Goal: Transaction & Acquisition: Book appointment/travel/reservation

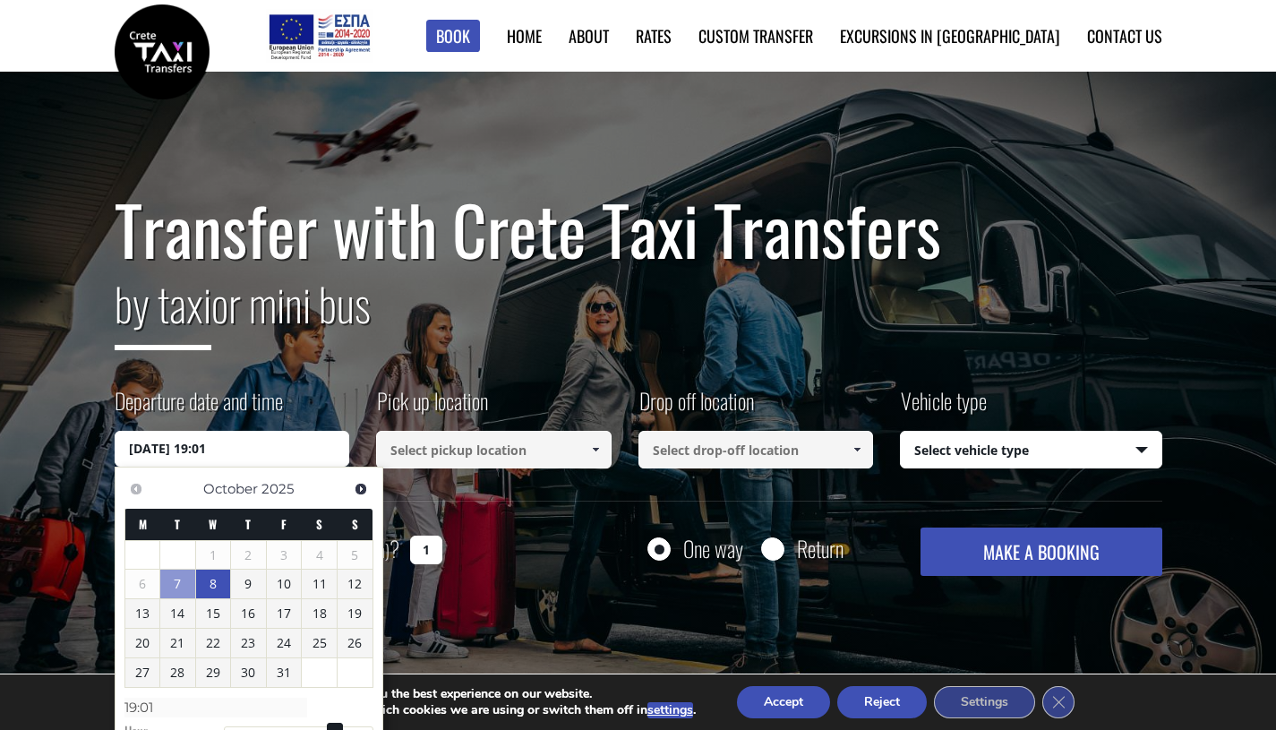
click at [210, 584] on link "8" at bounding box center [213, 584] width 35 height 29
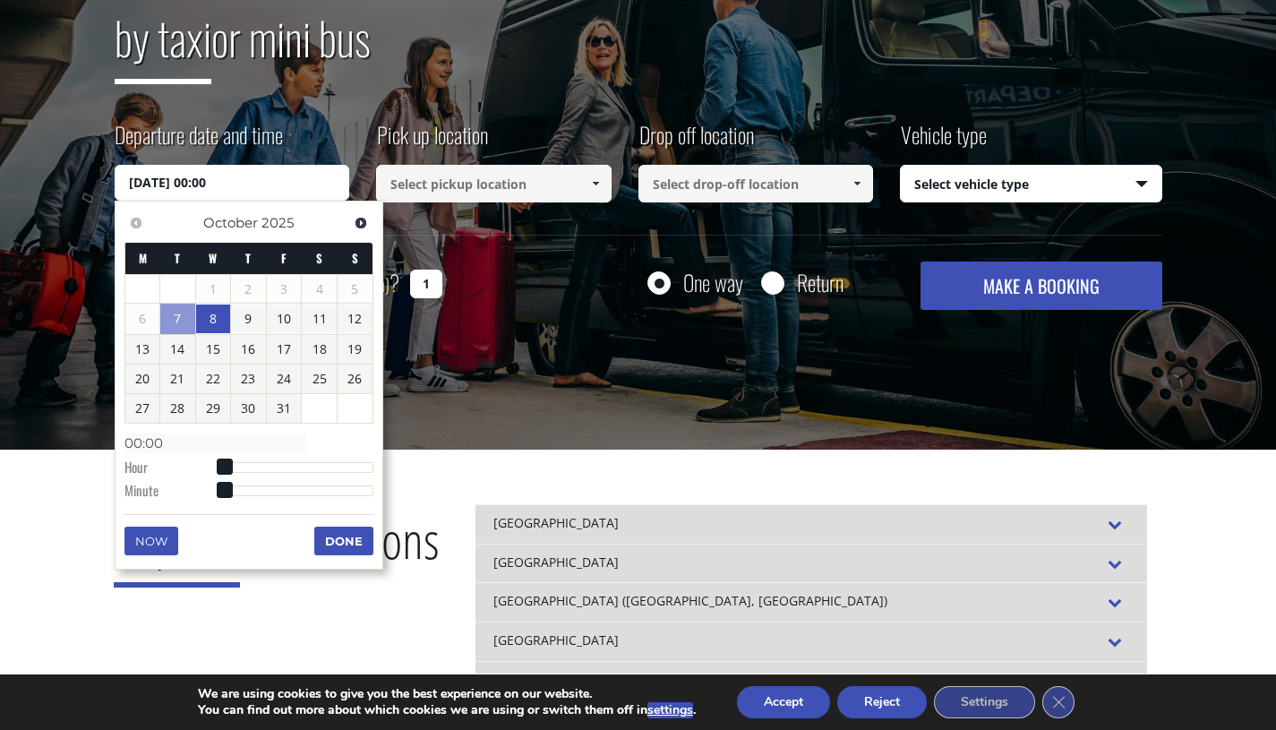
scroll to position [265, 0]
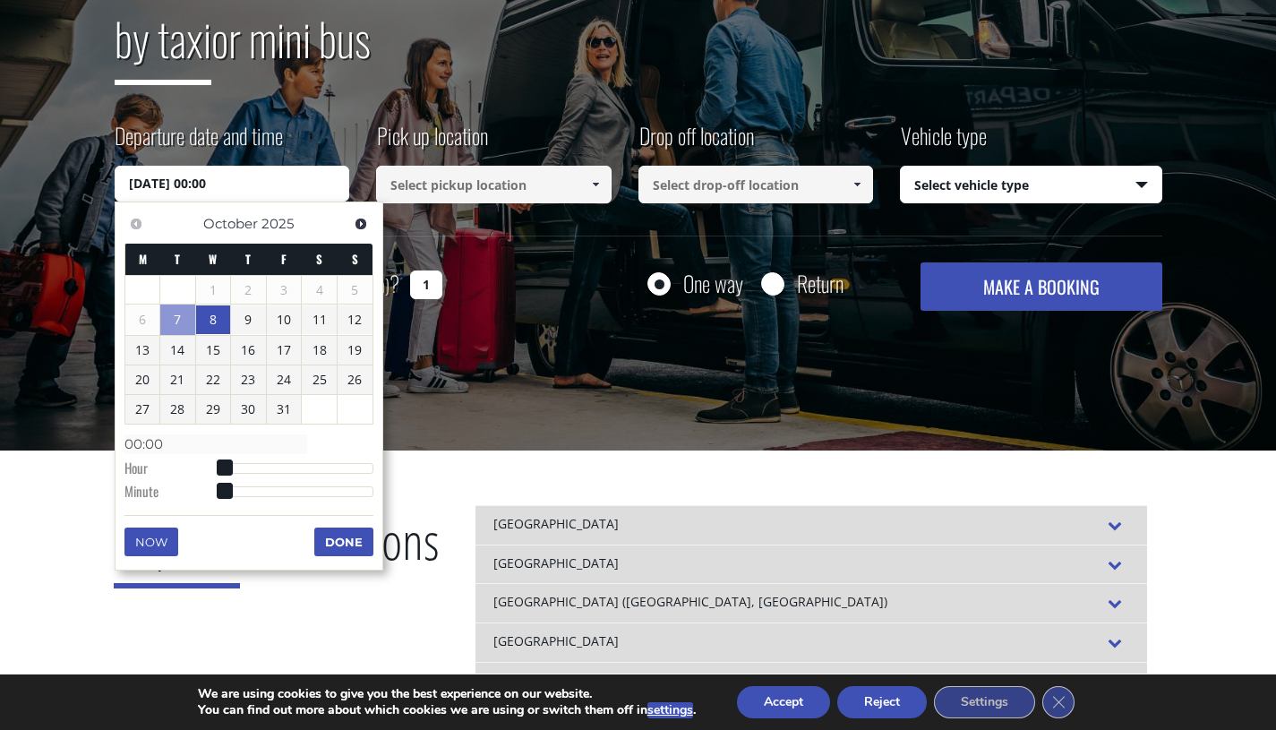
click at [211, 321] on link "8" at bounding box center [213, 319] width 35 height 29
type input "[DATE] 01:00"
type input "01:00"
type input "[DATE] 02:00"
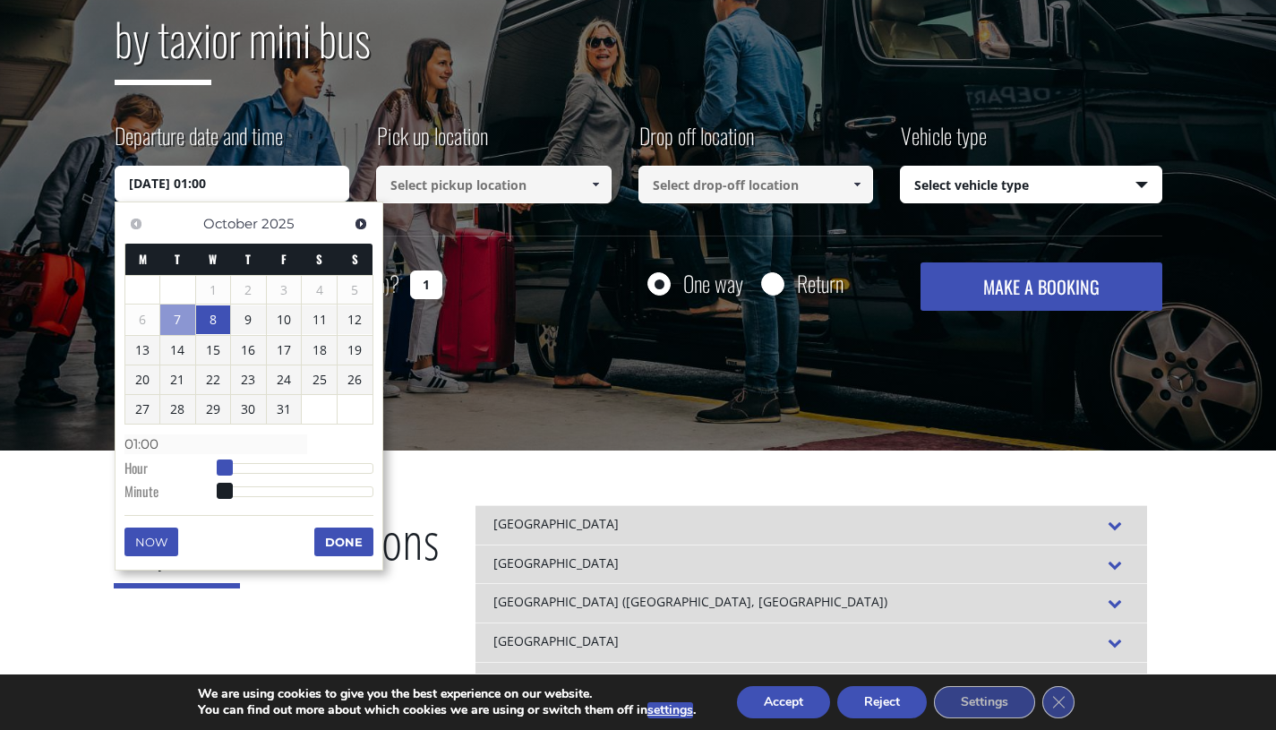
type input "02:00"
type input "[DATE] 03:00"
type input "03:00"
drag, startPoint x: 228, startPoint y: 463, endPoint x: 245, endPoint y: 468, distance: 17.8
click at [245, 468] on span at bounding box center [244, 467] width 16 height 16
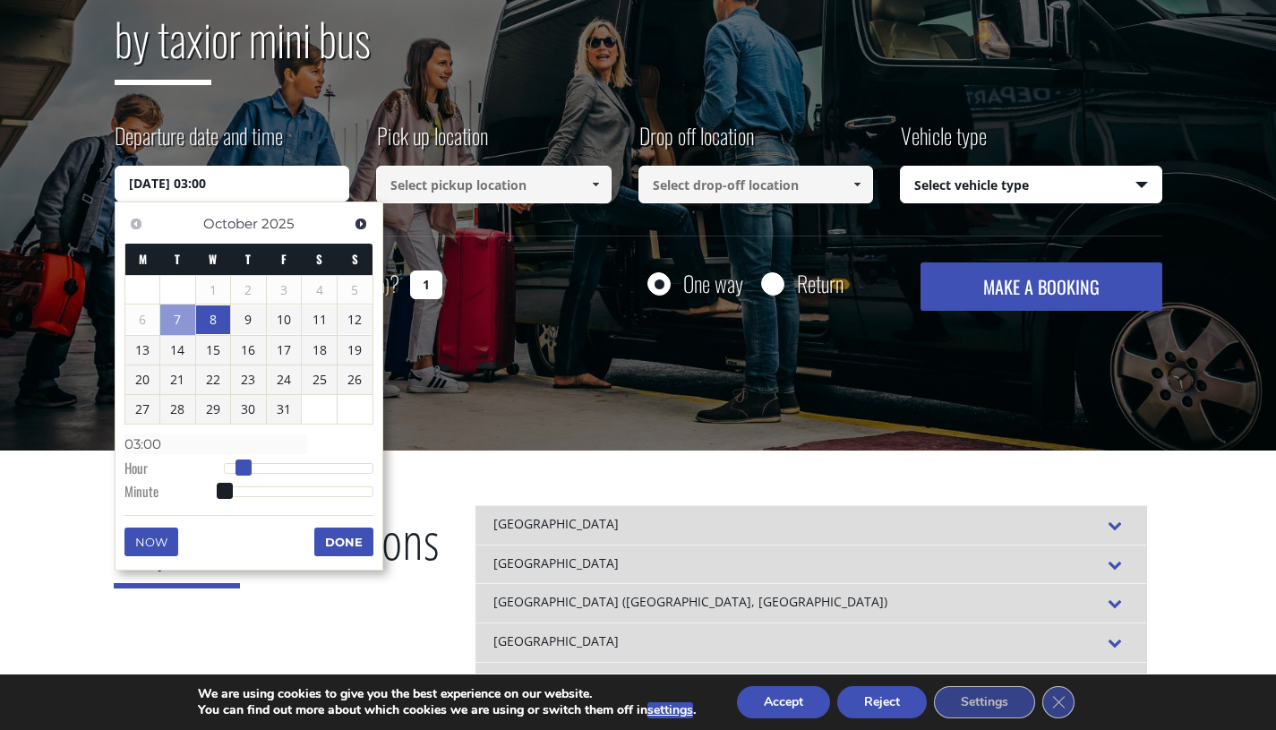
type input "[DATE] 04:00"
type input "04:00"
click at [250, 468] on span at bounding box center [250, 467] width 16 height 16
type input "[DATE] 04:01"
type input "04:01"
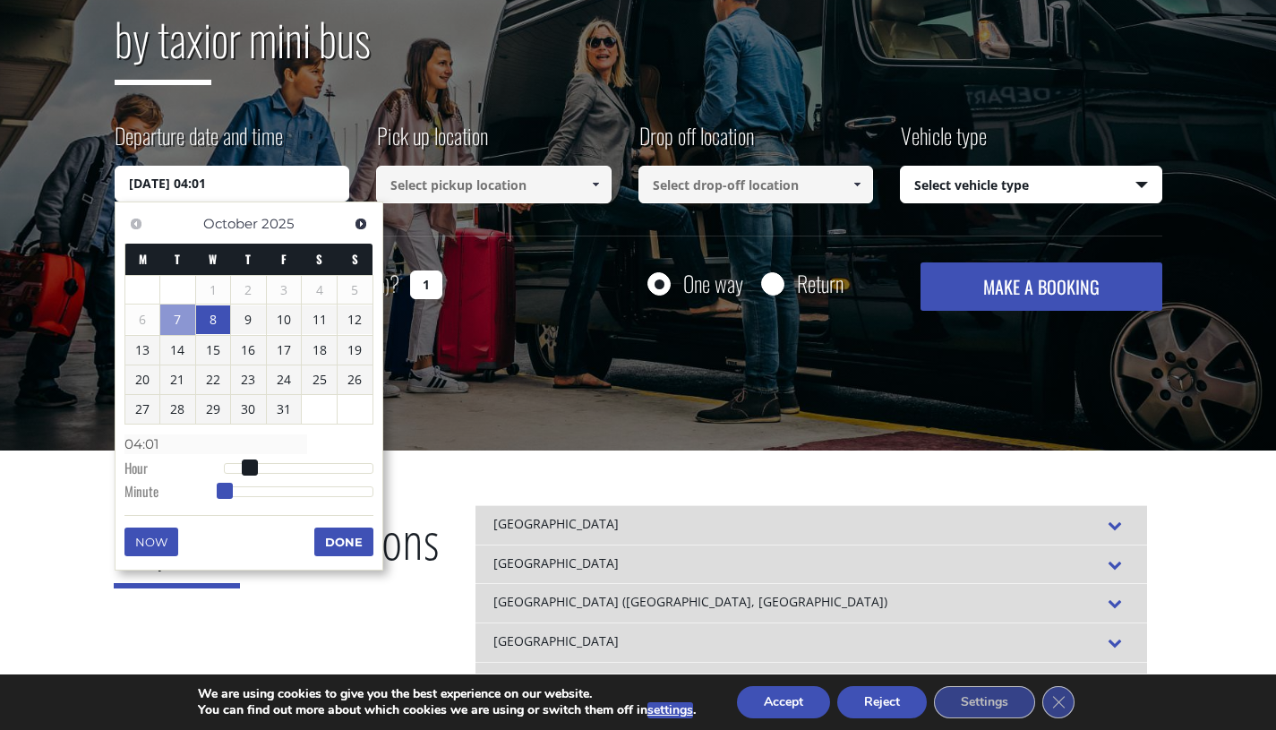
type input "[DATE] 04:02"
type input "04:02"
type input "[DATE] 04:03"
type input "04:03"
type input "[DATE] 04:04"
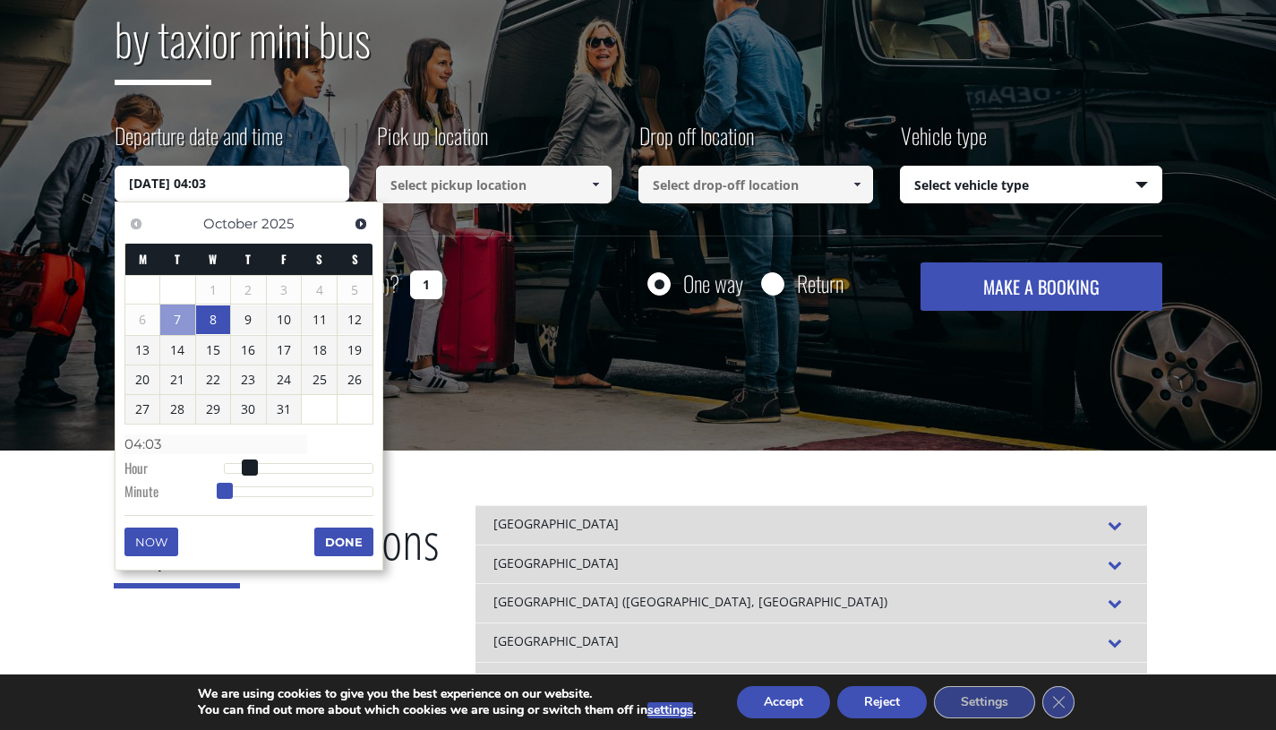
type input "04:04"
type input "[DATE] 04:05"
type input "04:05"
type input "[DATE] 04:06"
type input "04:06"
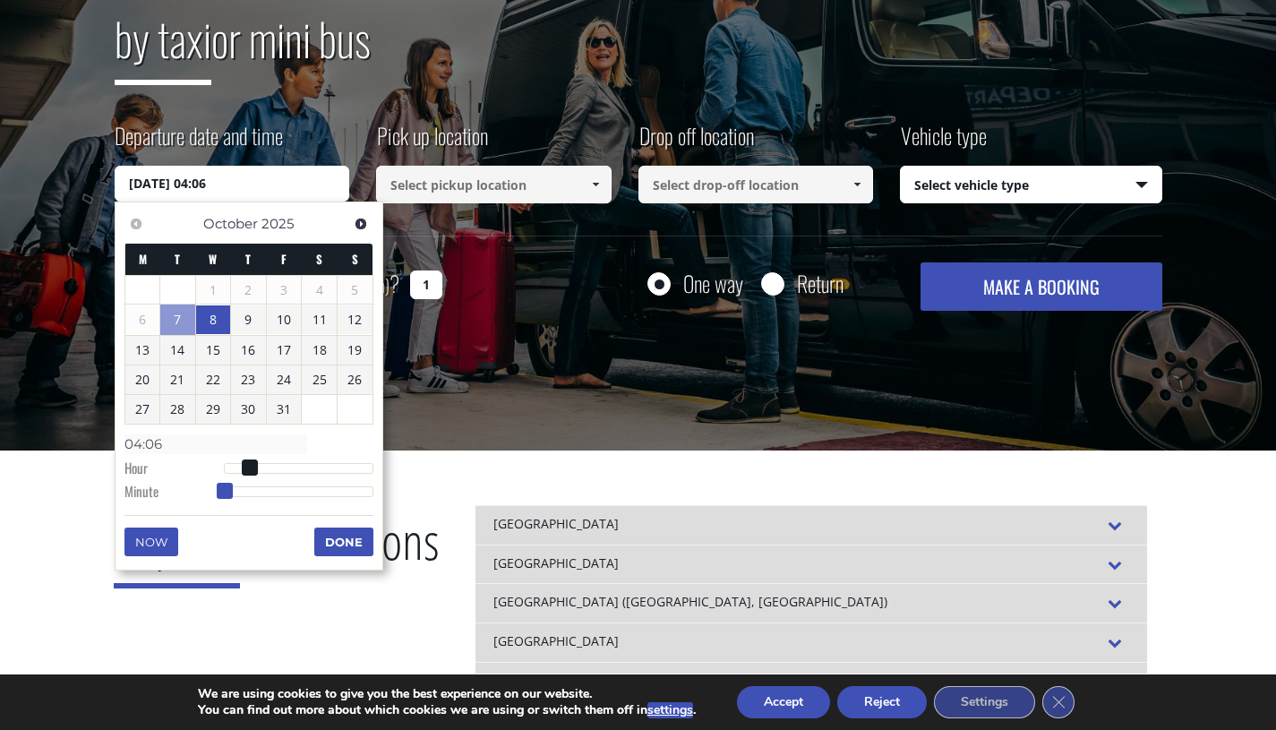
type input "[DATE] 04:07"
type input "04:07"
type input "[DATE] 04:08"
type input "04:08"
type input "[DATE] 04:09"
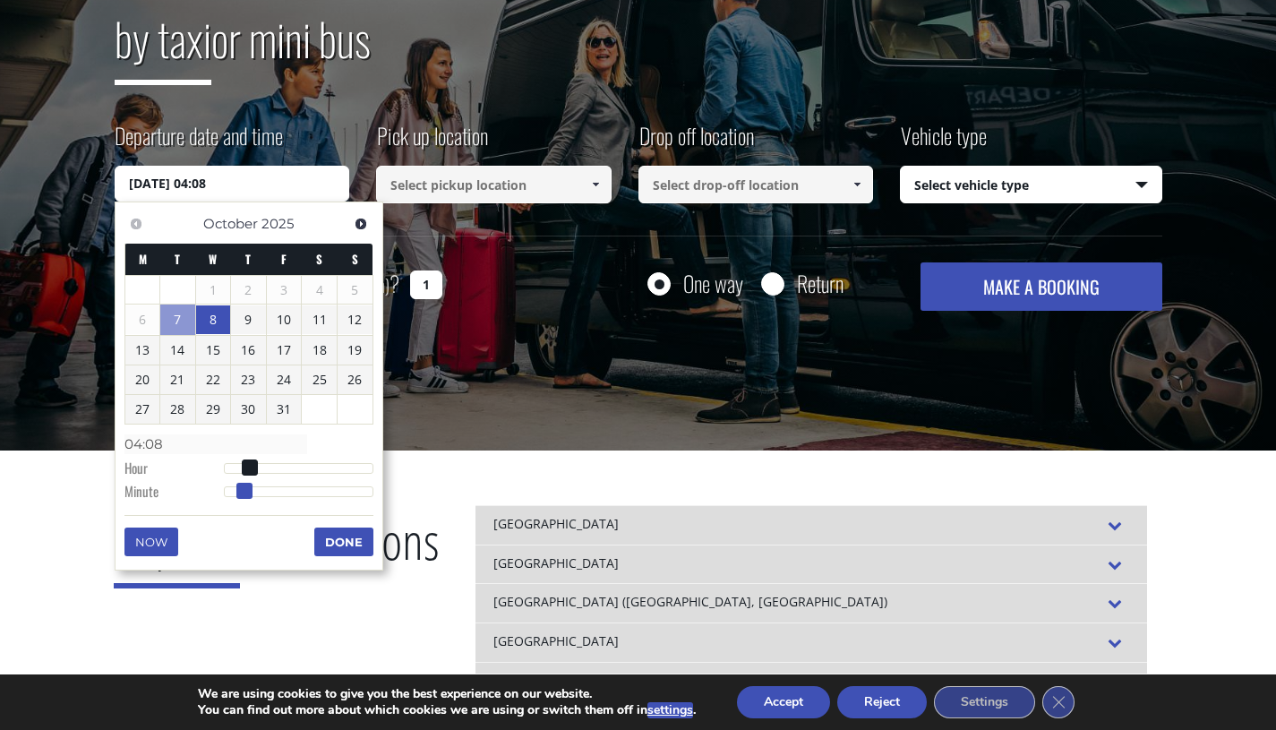
type input "04:09"
type input "[DATE] 04:10"
type input "04:10"
type input "[DATE] 04:11"
type input "04:11"
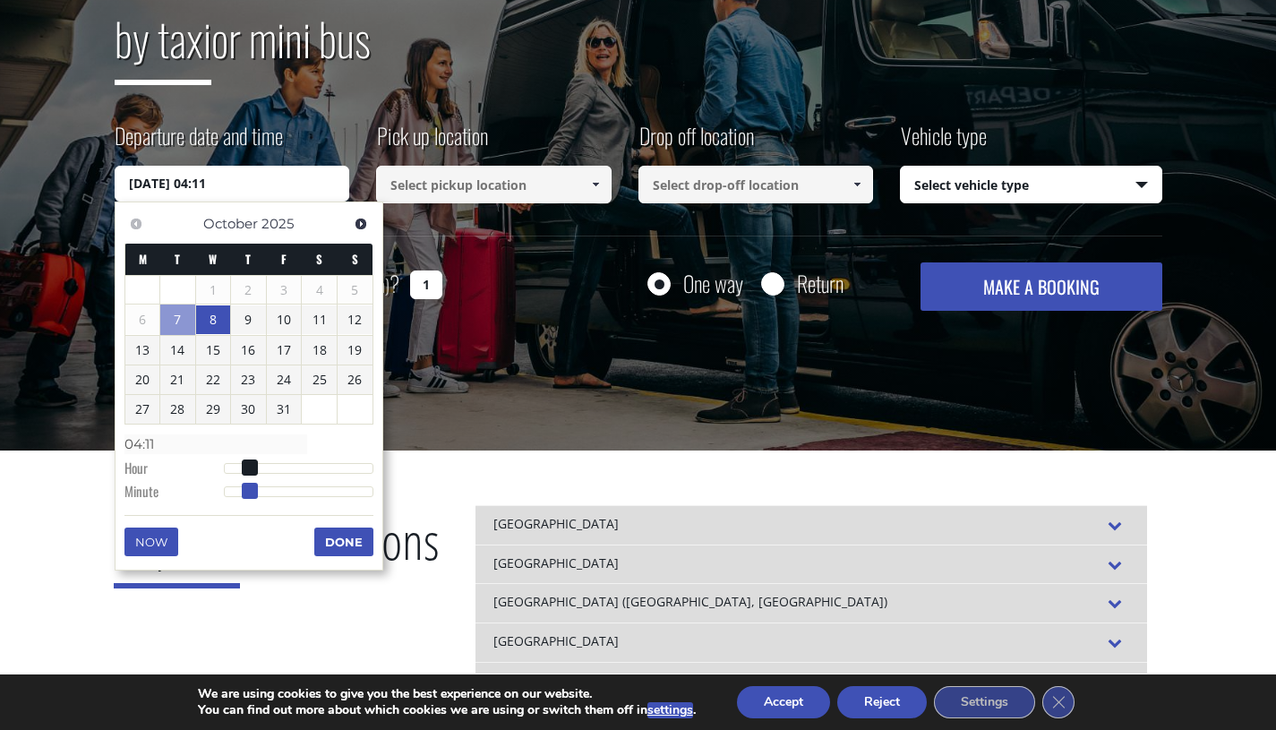
type input "[DATE] 04:12"
type input "04:12"
type input "[DATE] 04:13"
type input "04:13"
type input "[DATE] 04:14"
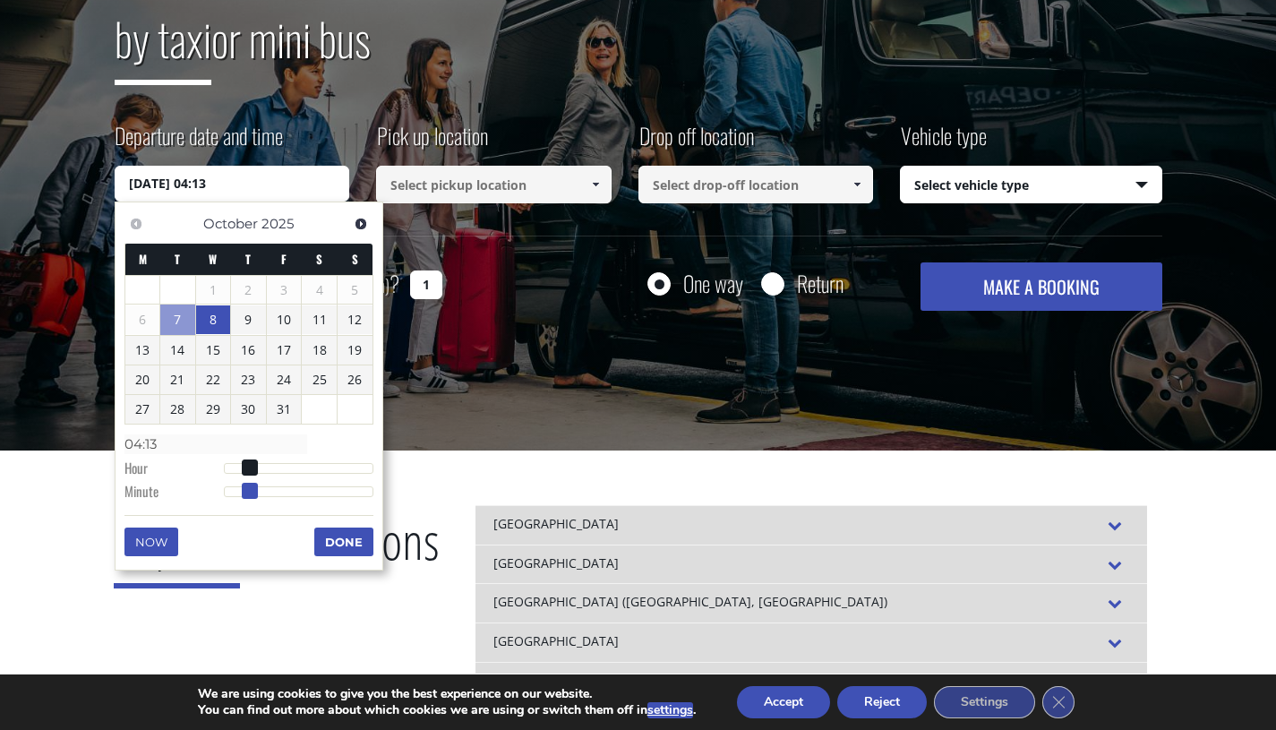
type input "04:14"
type input "[DATE] 04:15"
type input "04:15"
type input "[DATE] 04:16"
type input "04:16"
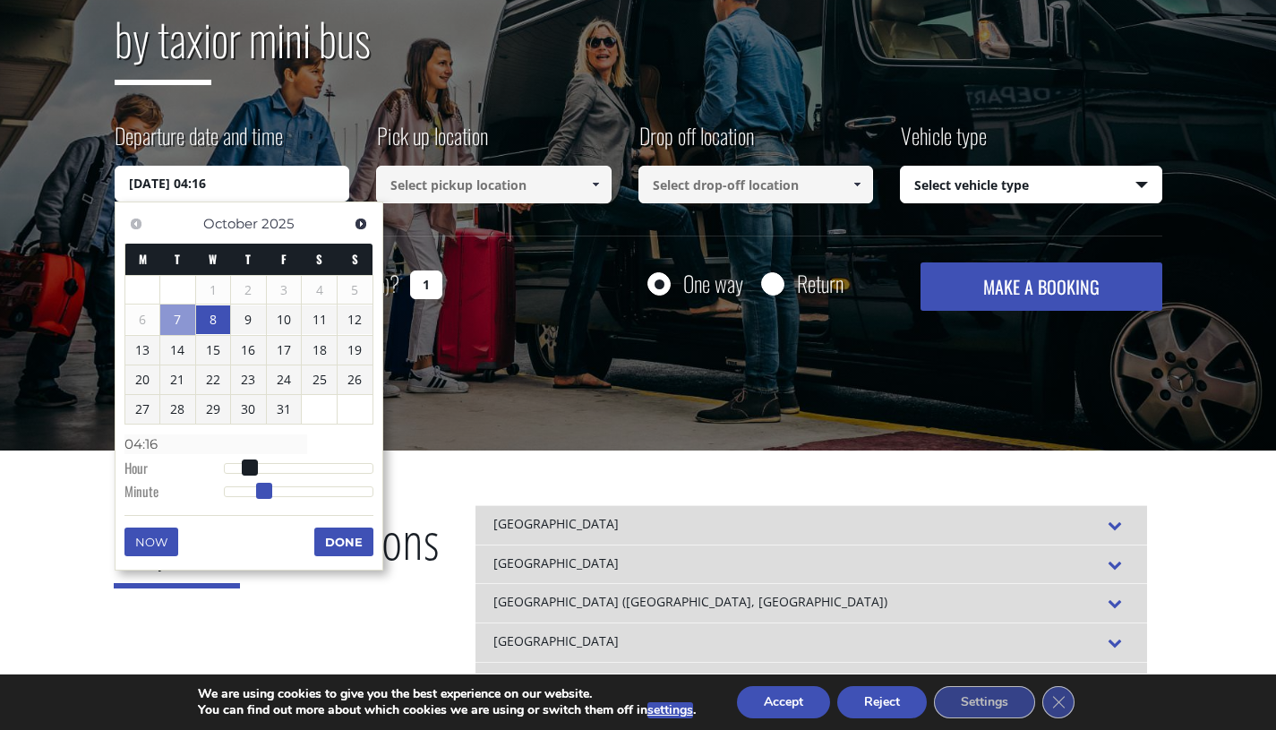
type input "[DATE] 04:17"
type input "04:17"
type input "[DATE] 04:18"
type input "04:18"
type input "[DATE] 04:19"
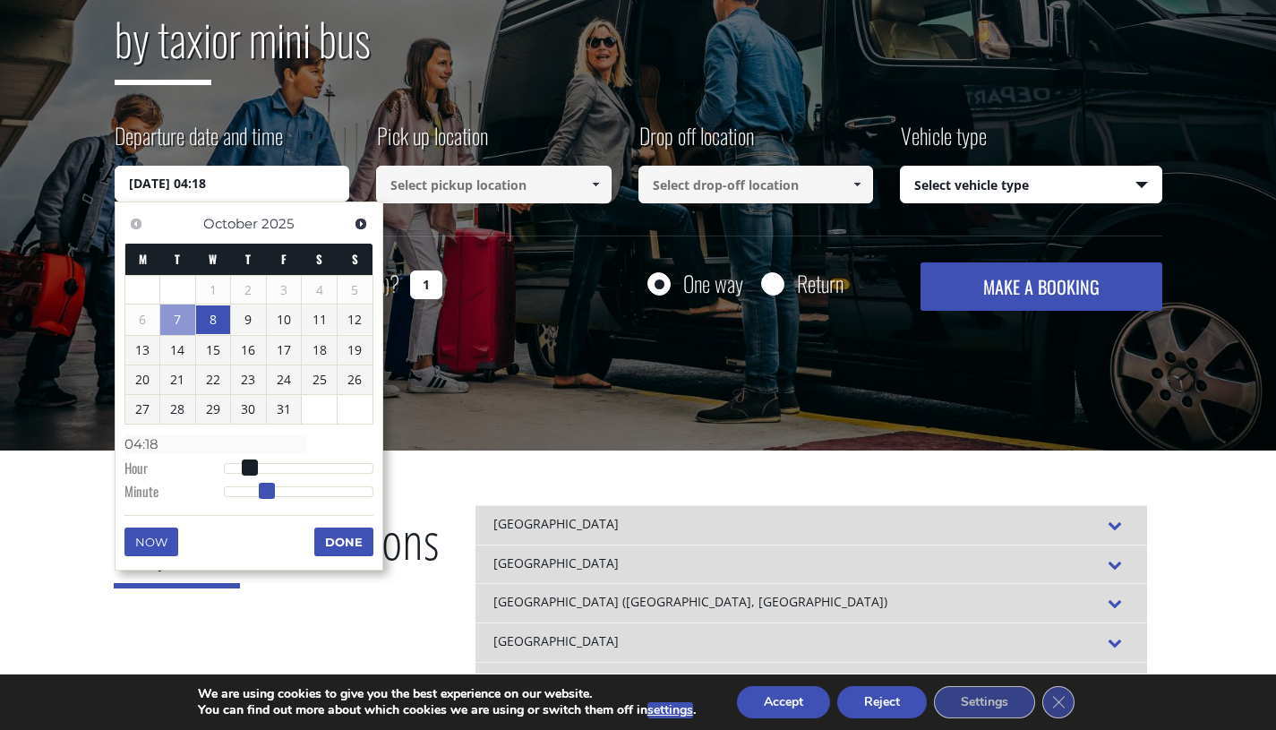
type input "04:19"
type input "[DATE] 04:20"
type input "04:20"
type input "[DATE] 04:21"
type input "04:21"
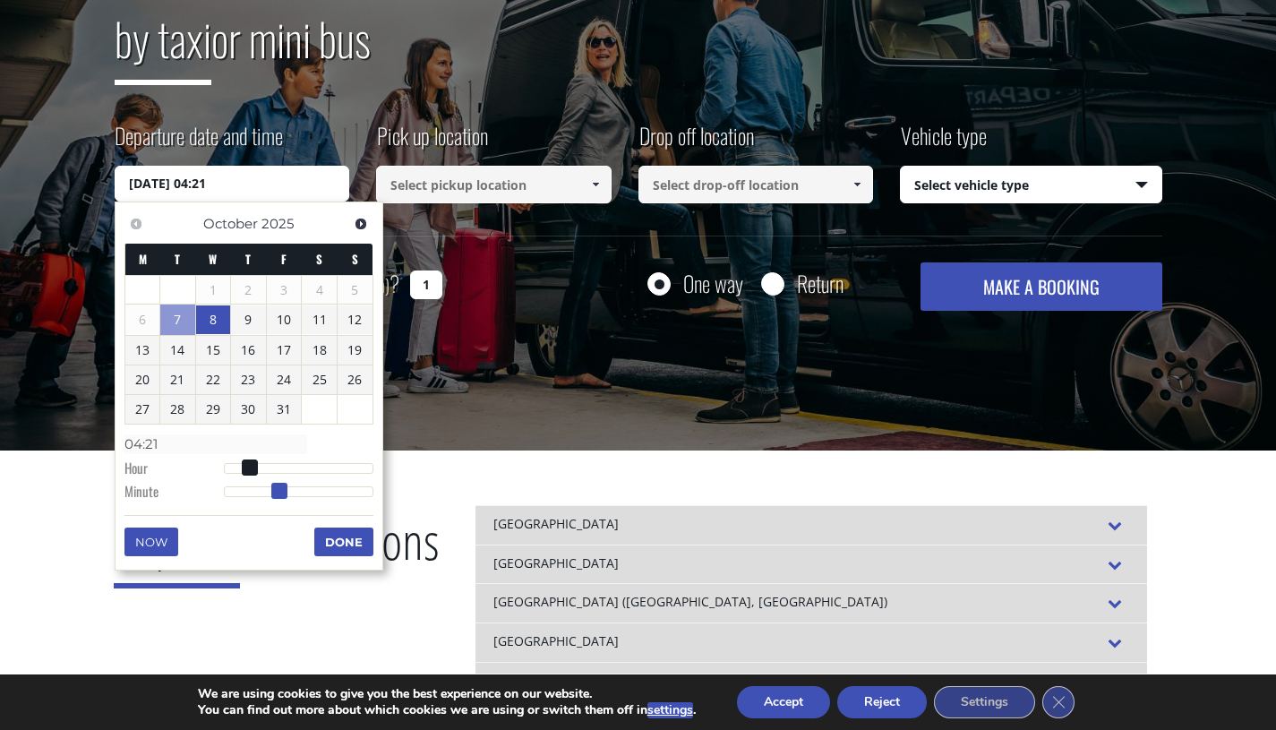
type input "[DATE] 04:22"
type input "04:22"
type input "[DATE] 04:23"
type input "04:23"
type input "[DATE] 04:24"
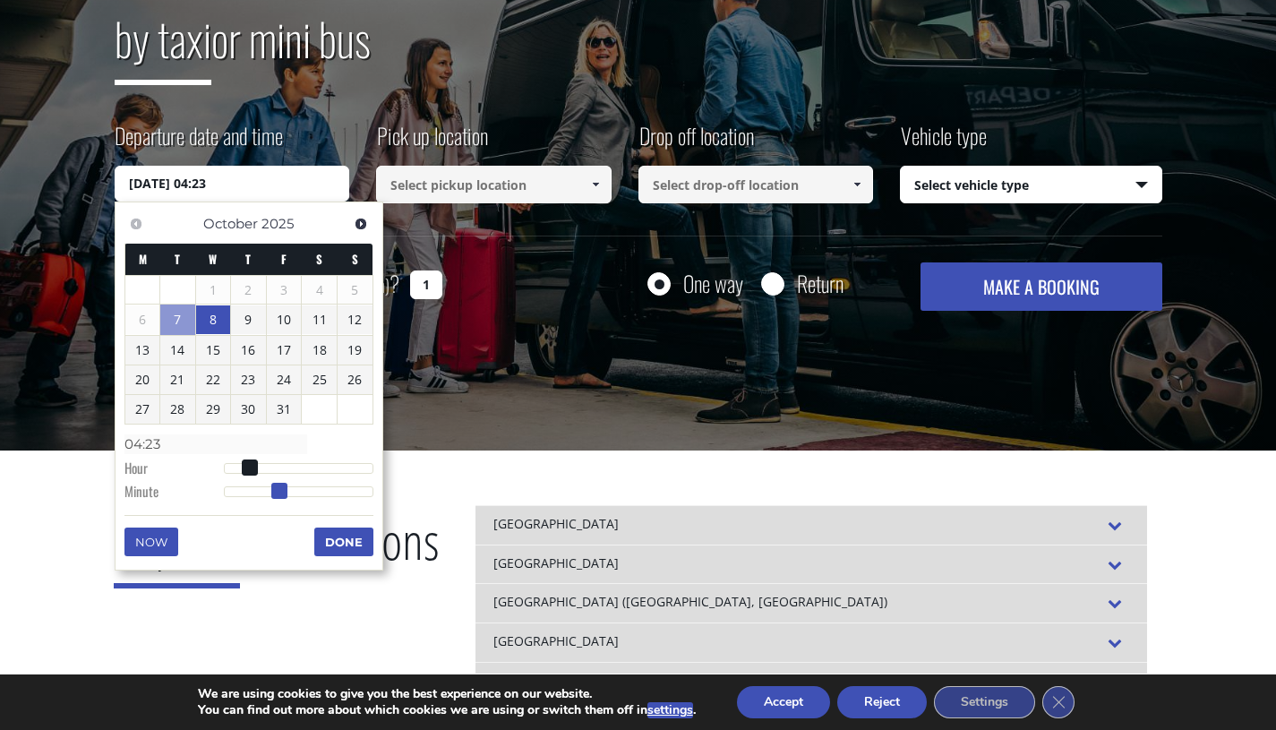
type input "04:24"
type input "[DATE] 04:25"
type input "04:25"
type input "[DATE] 04:26"
type input "04:26"
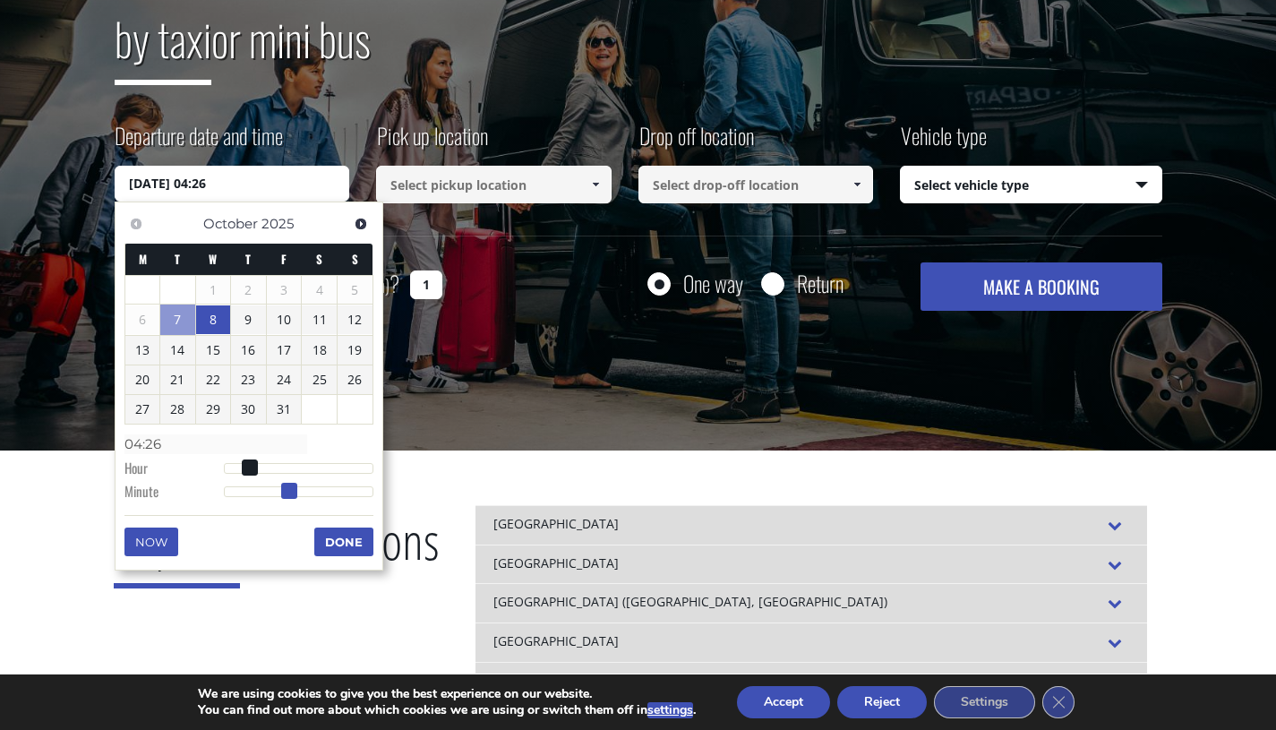
type input "[DATE] 04:27"
type input "04:27"
type input "[DATE] 04:28"
type input "04:28"
type input "[DATE] 04:29"
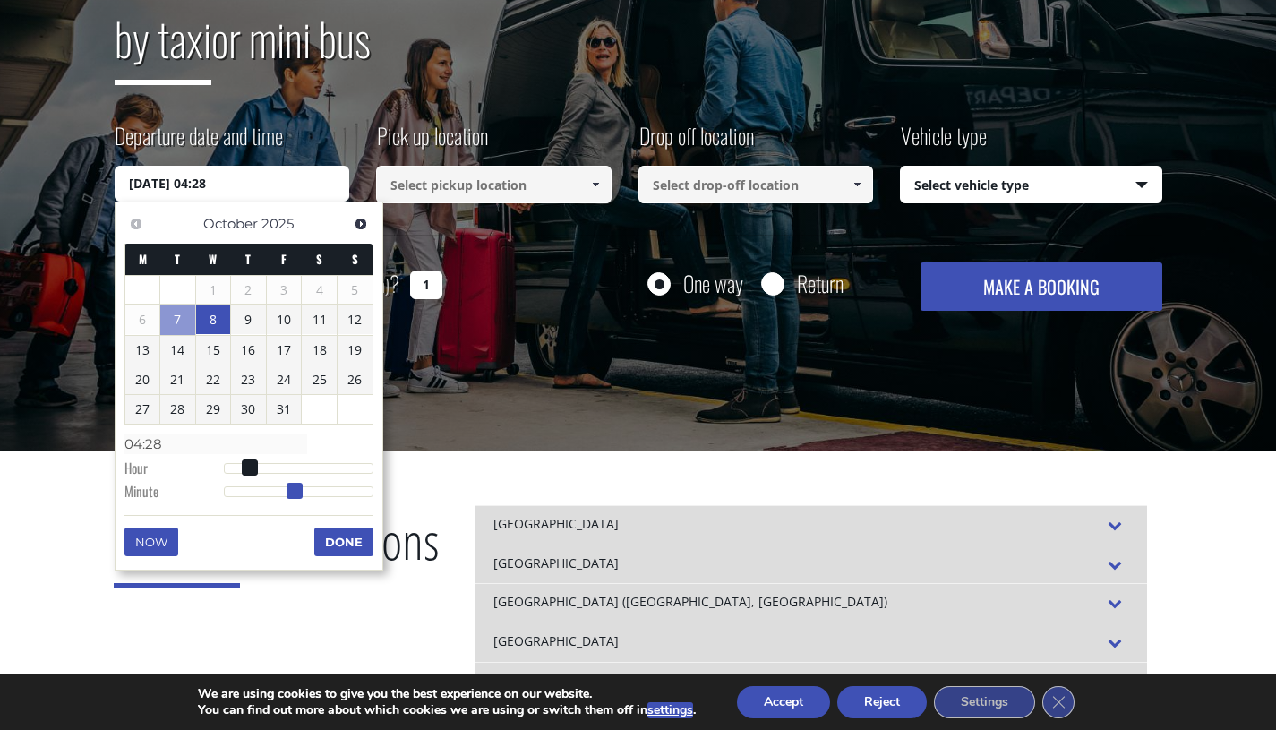
type input "04:29"
type input "[DATE] 04:30"
type input "04:30"
type input "[DATE] 04:29"
type input "04:29"
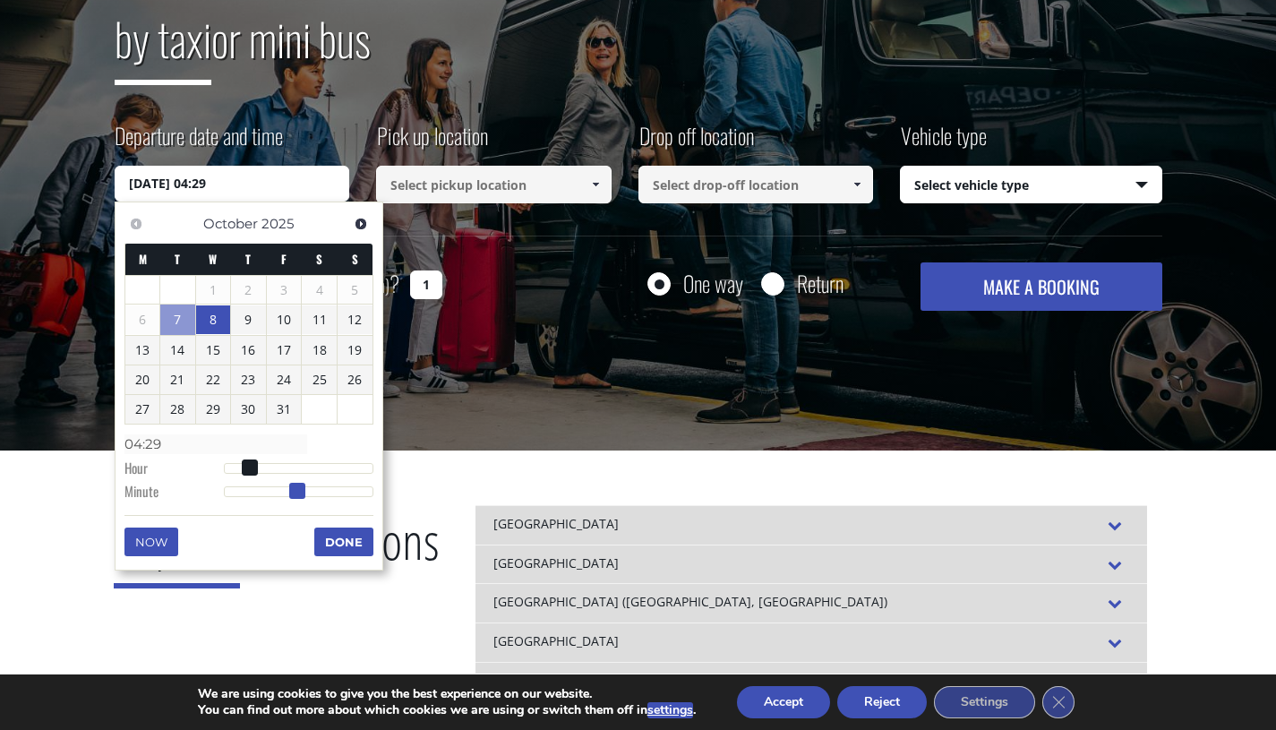
type input "[DATE] 04:30"
type input "04:30"
drag, startPoint x: 226, startPoint y: 488, endPoint x: 302, endPoint y: 485, distance: 76.2
click at [302, 485] on span at bounding box center [299, 491] width 16 height 16
click at [332, 539] on button "Done" at bounding box center [343, 541] width 59 height 29
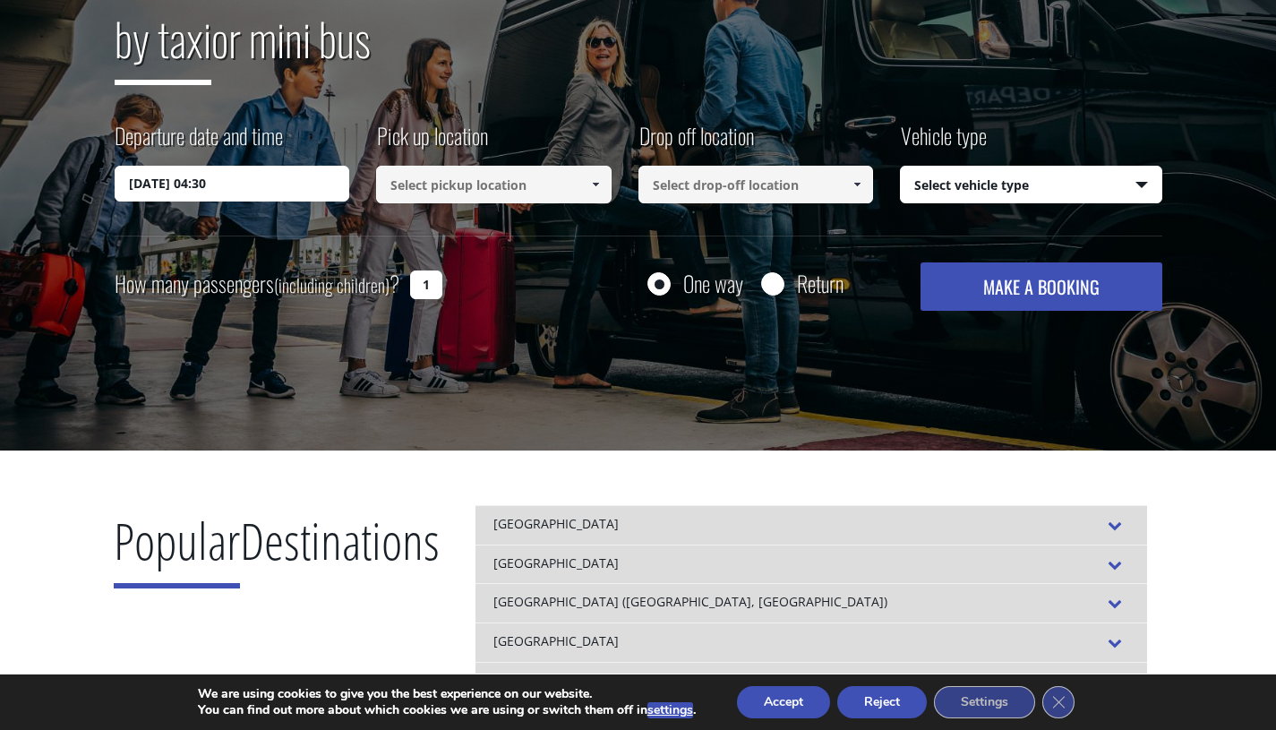
click at [534, 179] on input at bounding box center [494, 185] width 236 height 38
click at [592, 184] on span at bounding box center [595, 184] width 14 height 14
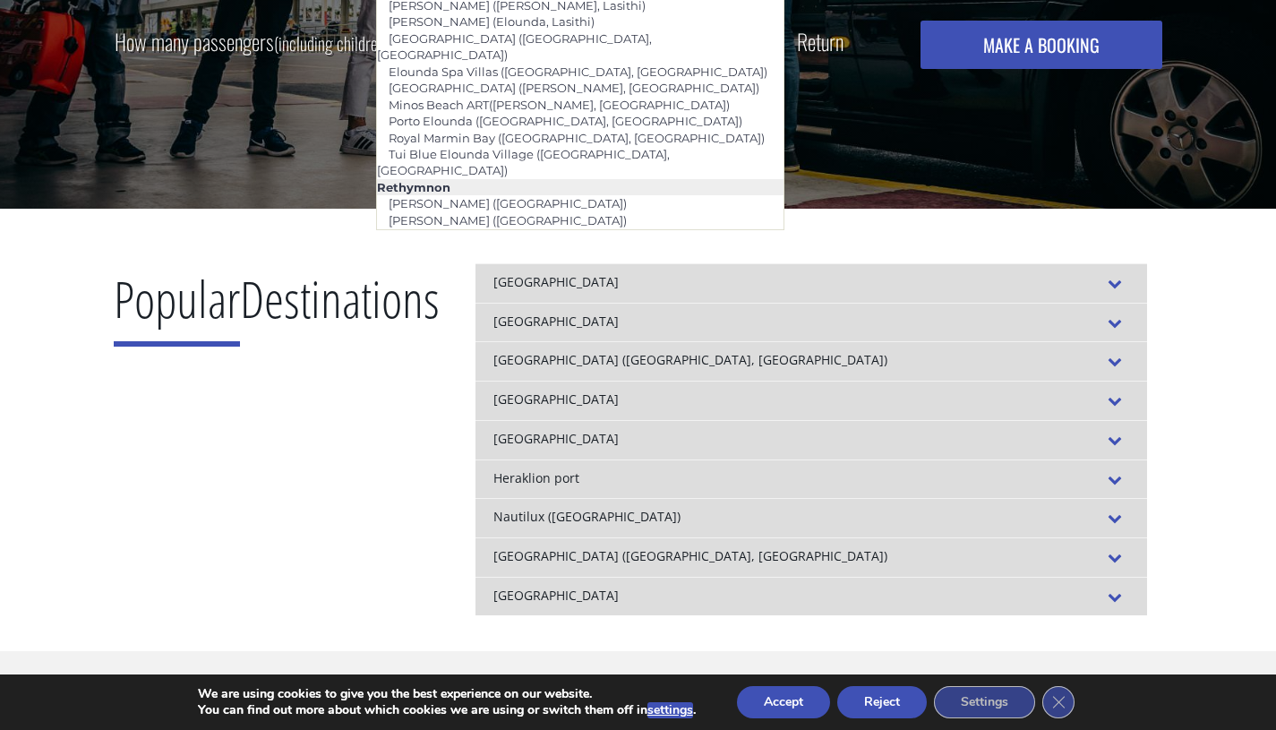
scroll to position [508, 0]
click at [596, 468] on div "Heraklion port" at bounding box center [812, 478] width 672 height 39
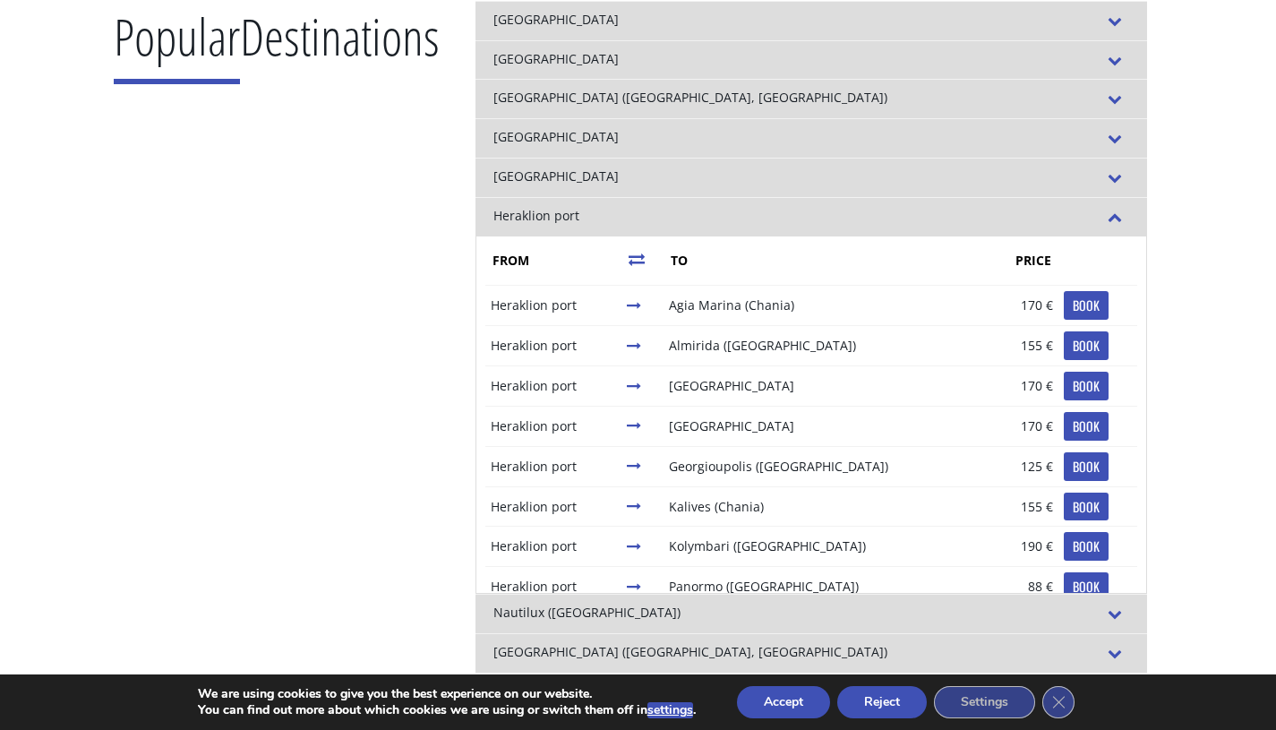
scroll to position [770, 0]
click at [645, 255] on icon at bounding box center [637, 259] width 16 height 16
click at [589, 65] on div "[GEOGRAPHIC_DATA]" at bounding box center [812, 58] width 672 height 39
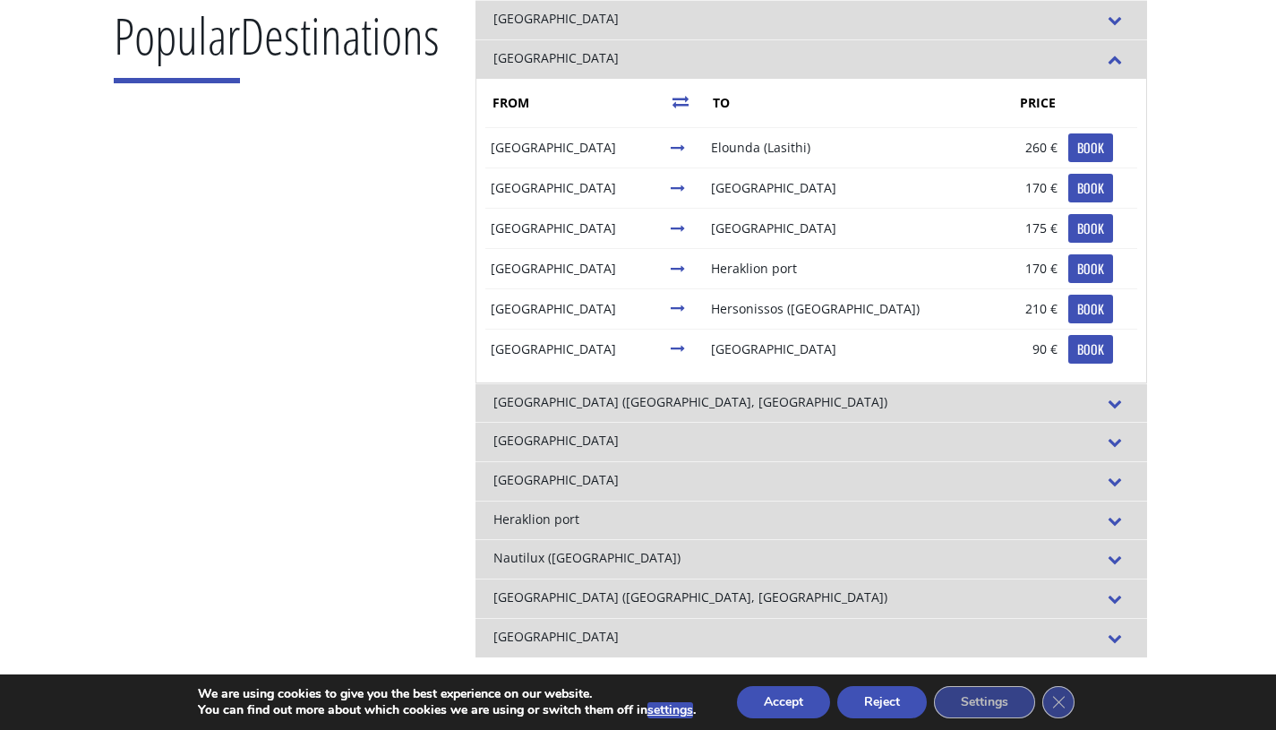
click at [580, 270] on td "[GEOGRAPHIC_DATA]" at bounding box center [575, 268] width 181 height 40
click at [524, 271] on td "[GEOGRAPHIC_DATA]" at bounding box center [575, 268] width 181 height 40
click at [1068, 272] on link "BOOK" at bounding box center [1090, 268] width 45 height 29
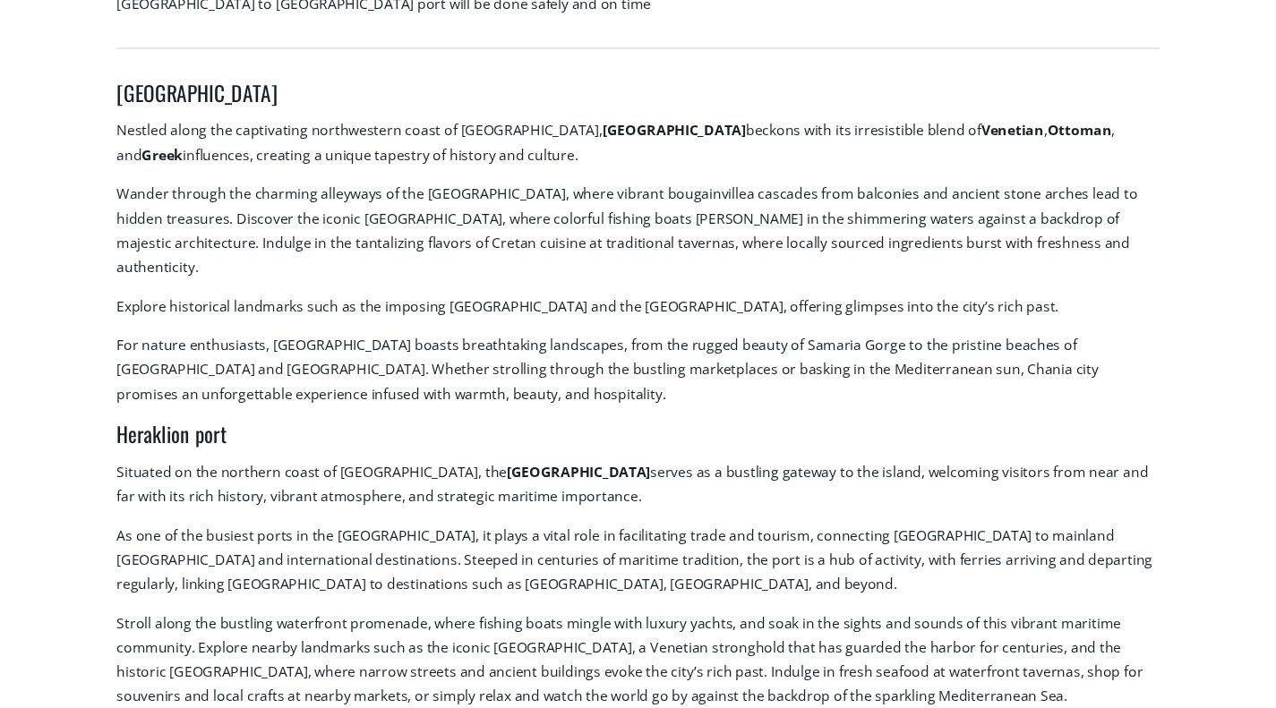
scroll to position [642, 0]
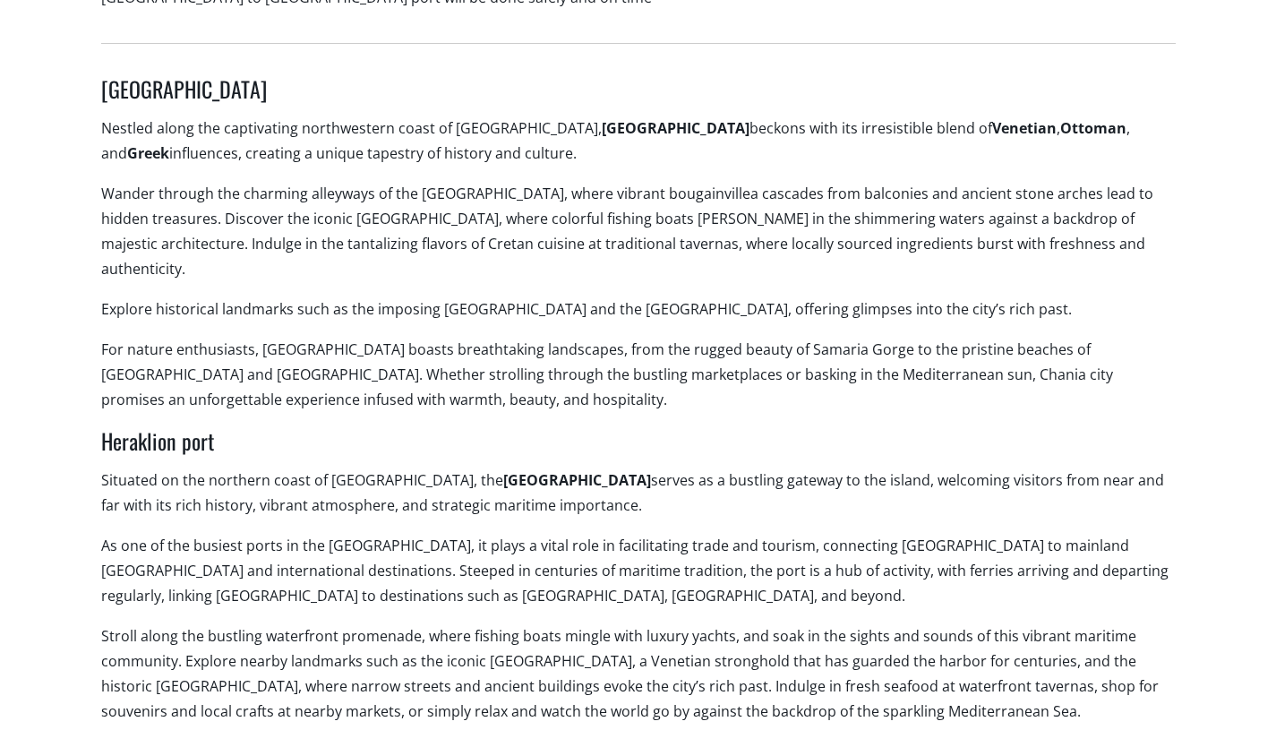
select select "540"
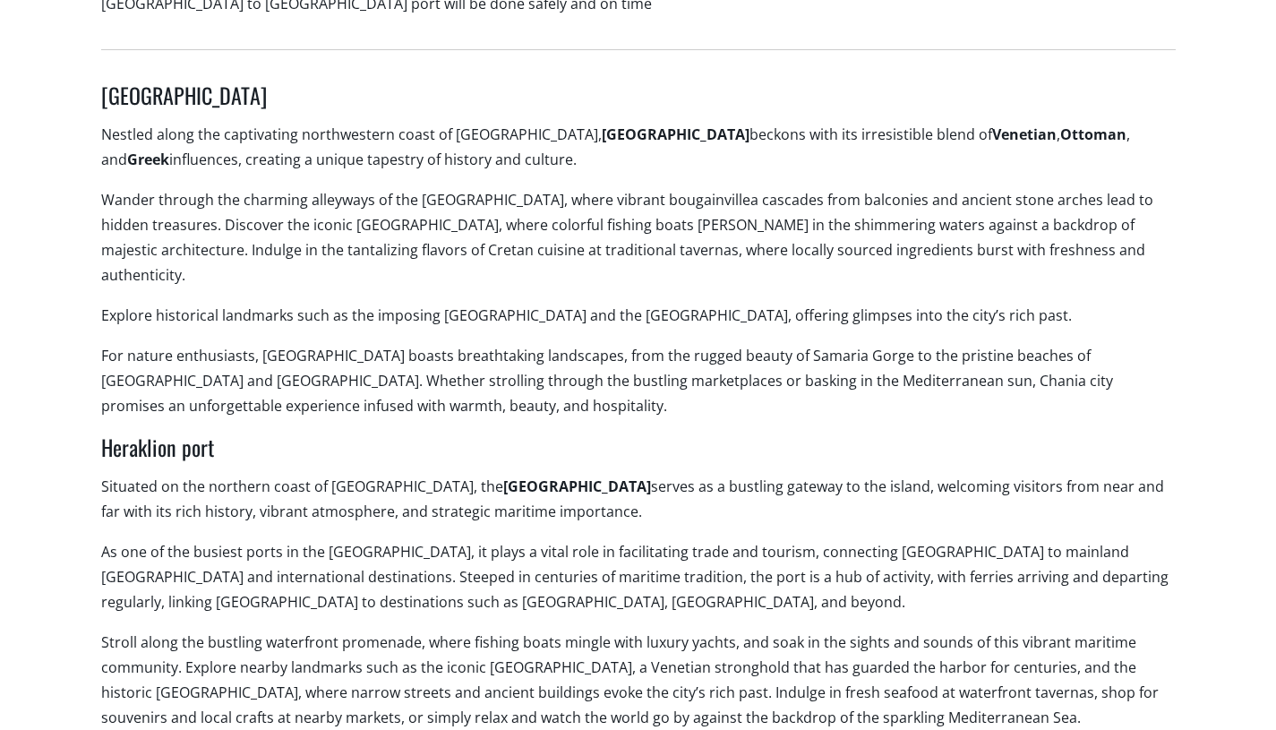
type input "07/10/2025 19:02"
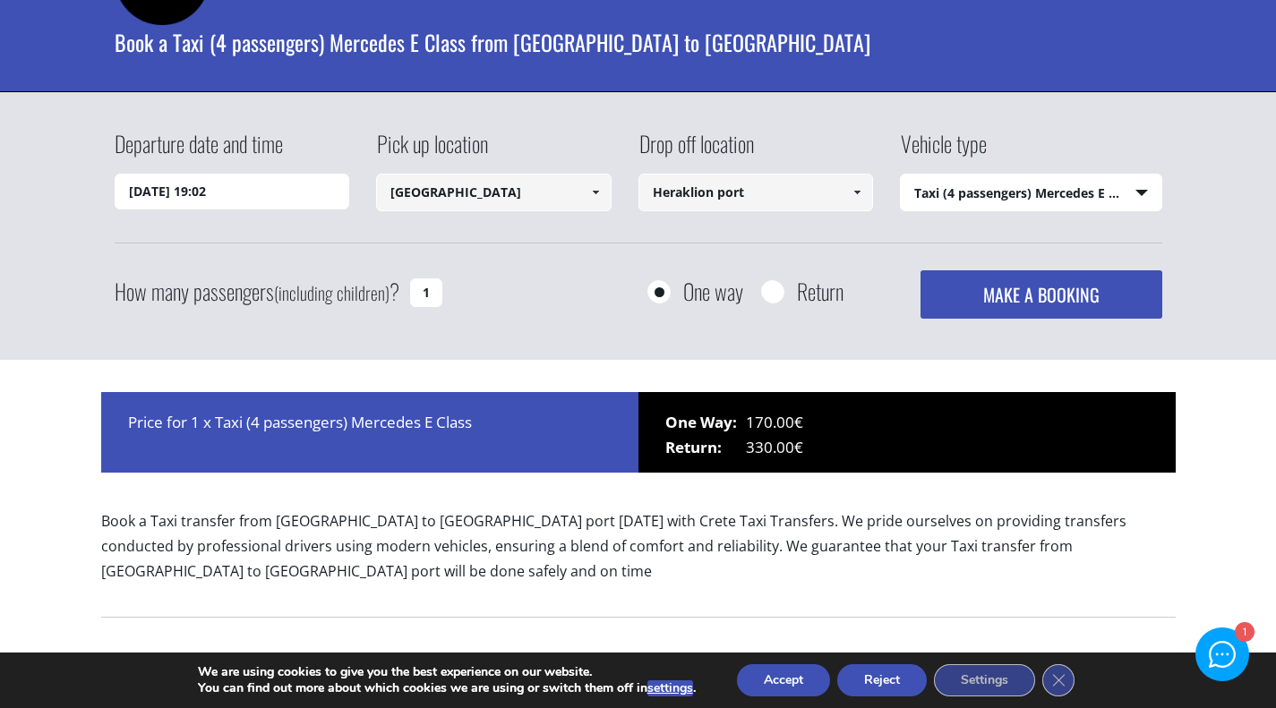
scroll to position [70, 0]
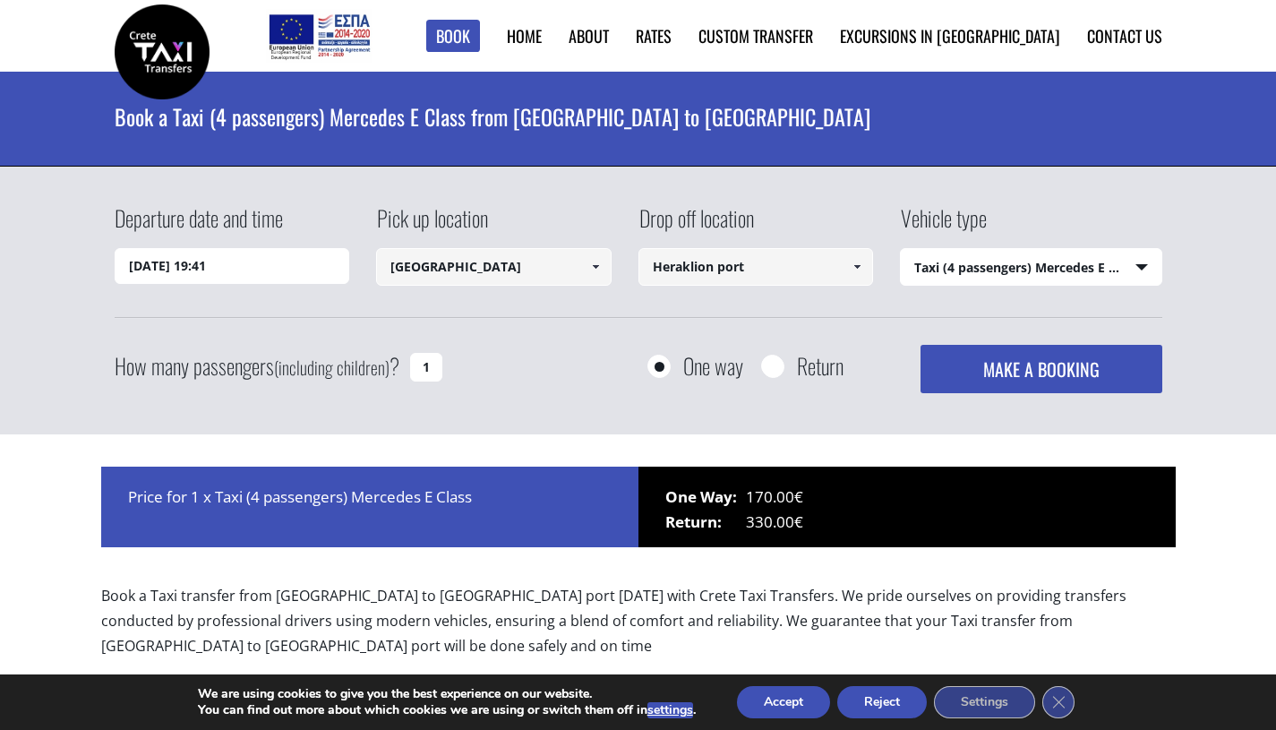
select select "540"
